Goal: Use online tool/utility: Utilize a website feature to perform a specific function

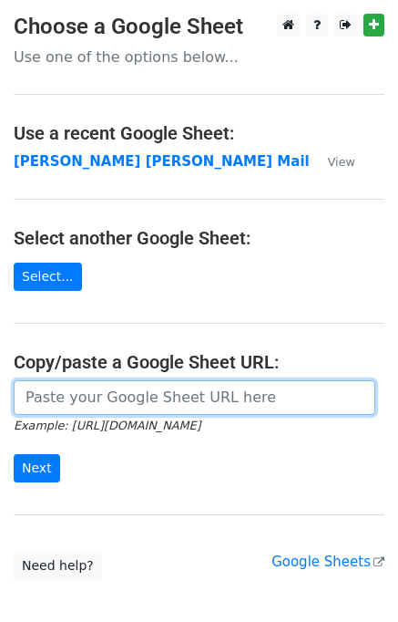
click at [77, 398] on input "url" at bounding box center [195, 397] width 362 height 35
type input "https://docs.google.com/spreadsheets/d/1zUKhxjrhozHMhydIMYEveZTpRvy8Oh7onxeYEfa…"
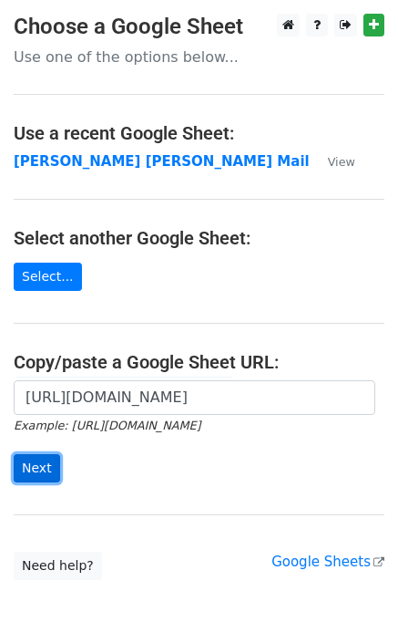
click at [40, 474] on input "Next" at bounding box center [37, 468] width 46 height 28
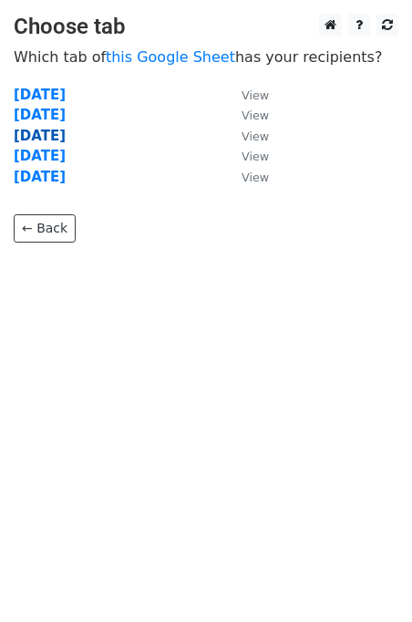
click at [59, 134] on strong "Wednesday" at bounding box center [40, 136] width 52 height 16
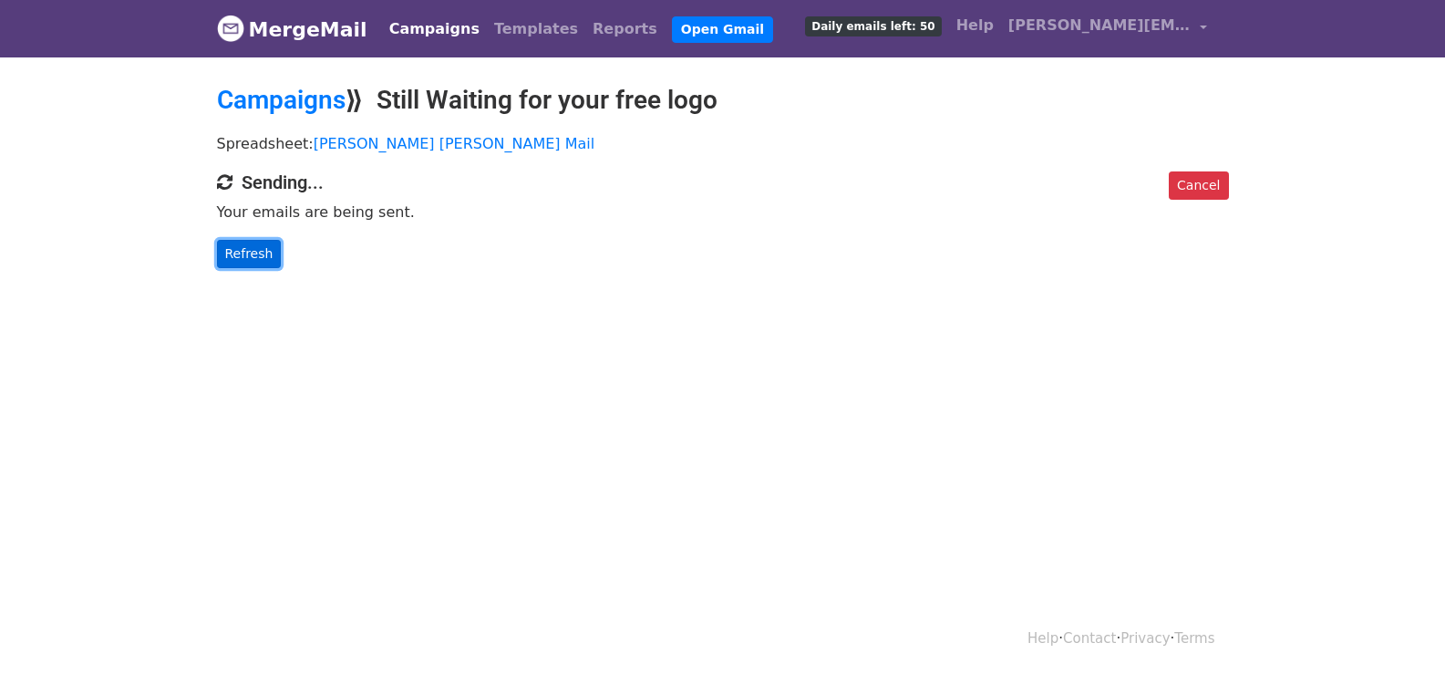
click at [250, 263] on link "Refresh" at bounding box center [249, 254] width 65 height 28
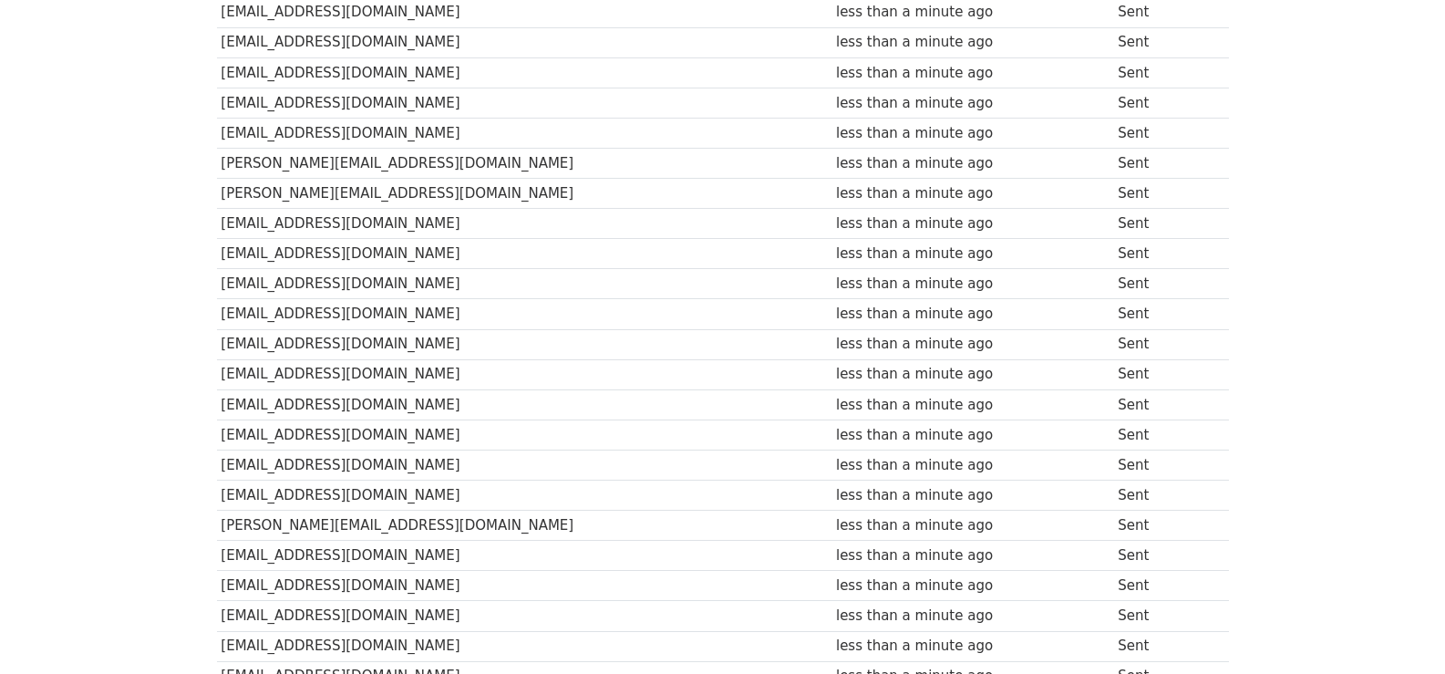
scroll to position [1094, 0]
